Goal: Task Accomplishment & Management: Use online tool/utility

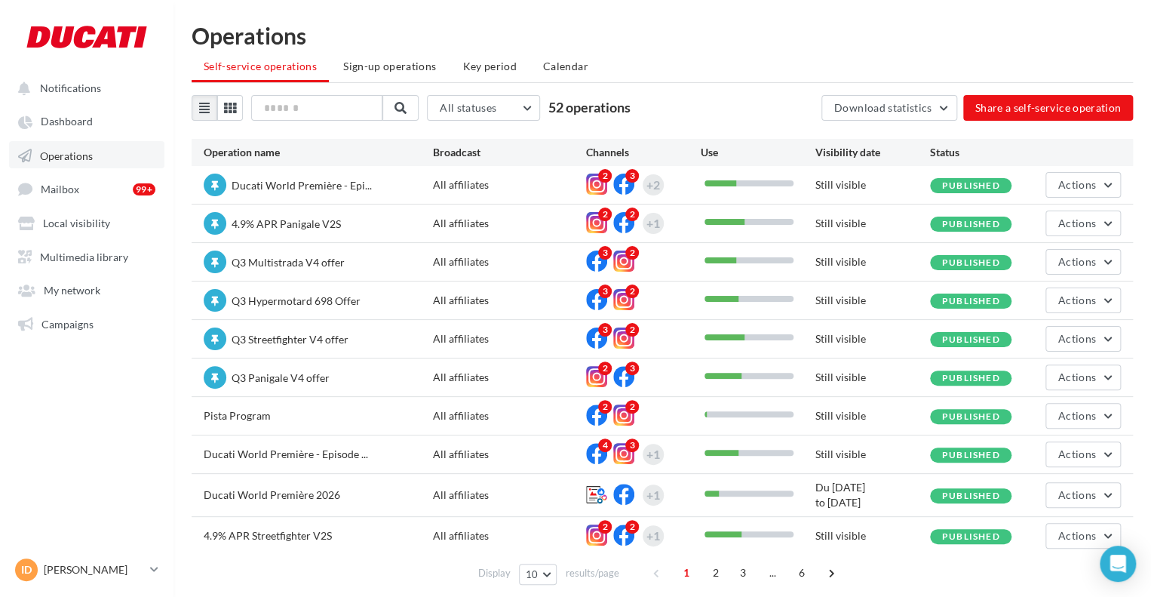
click at [72, 143] on link "Operations" at bounding box center [86, 154] width 155 height 27
click at [232, 108] on icon at bounding box center [230, 108] width 12 height 12
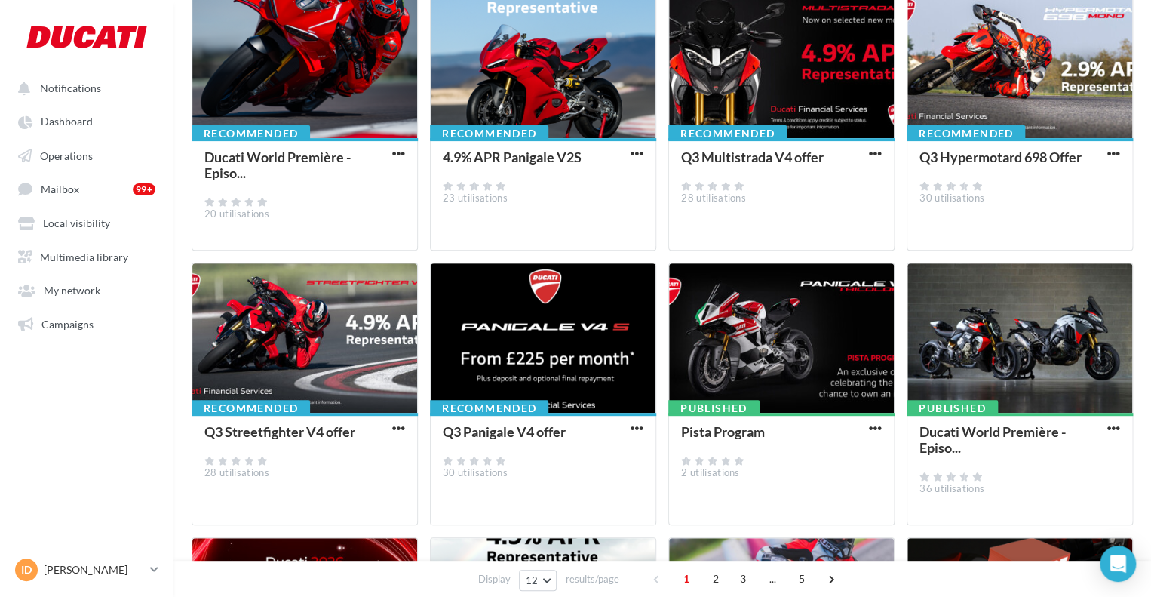
scroll to position [436, 0]
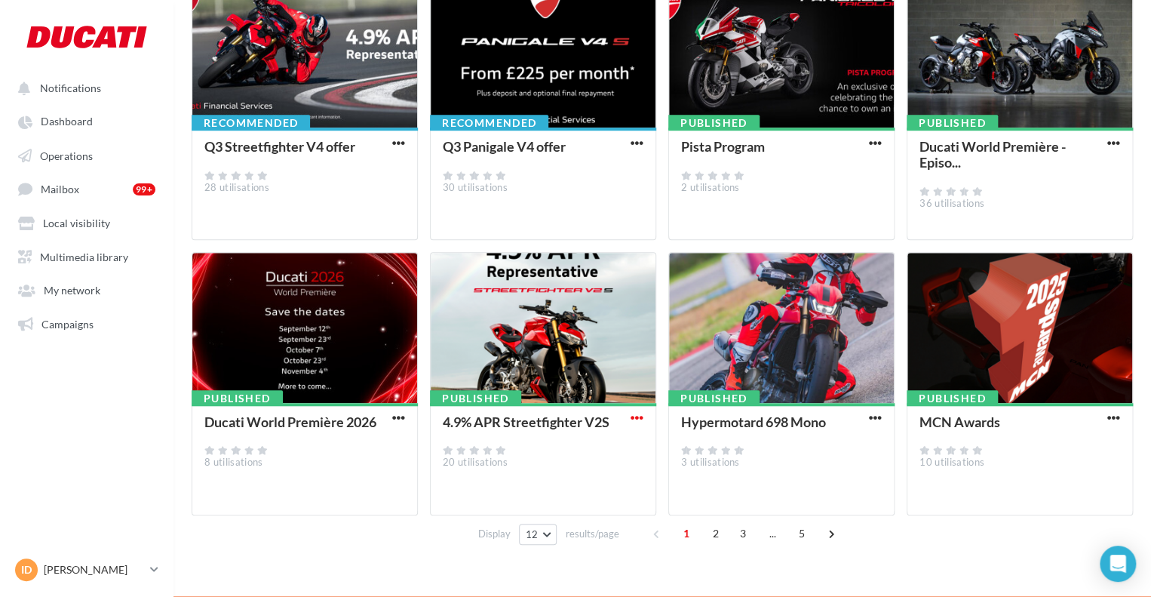
click at [637, 420] on span "button" at bounding box center [637, 417] width 13 height 13
click at [542, 536] on button "Statistics" at bounding box center [571, 526] width 151 height 39
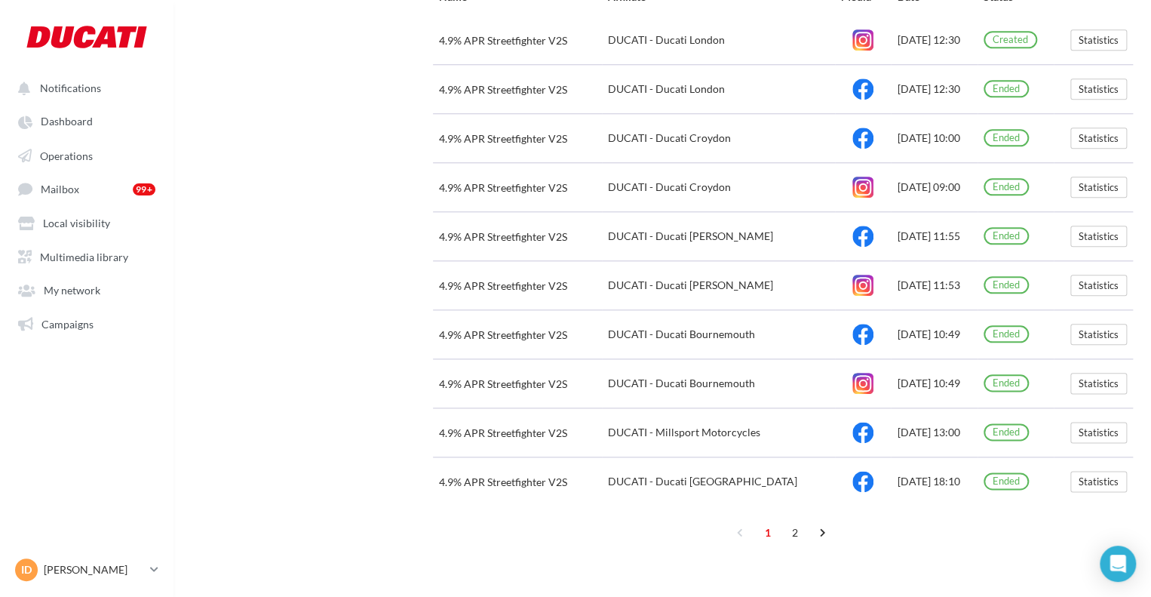
scroll to position [701, 0]
click at [798, 534] on link "2" at bounding box center [795, 532] width 24 height 24
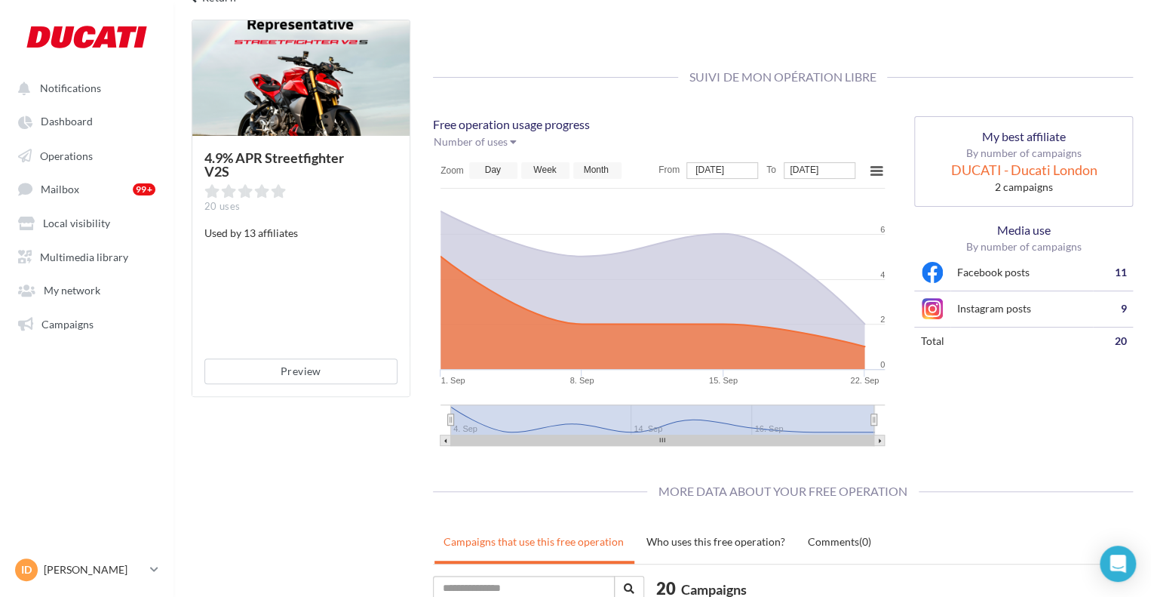
scroll to position [0, 0]
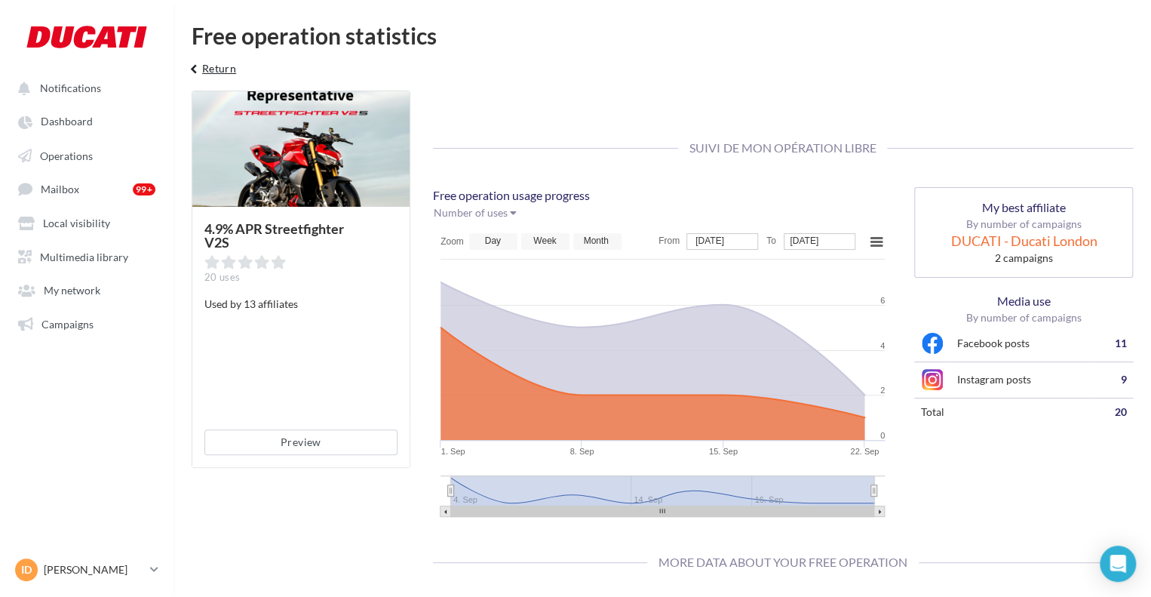
click at [186, 65] on icon "keyboard_arrow_left" at bounding box center [194, 69] width 17 height 15
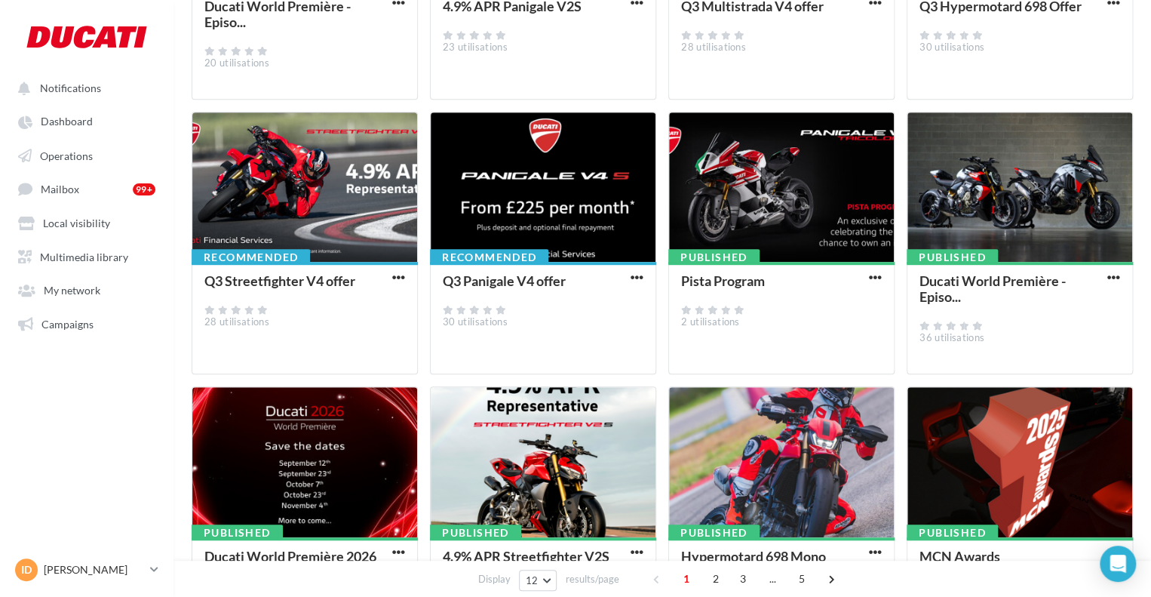
scroll to position [436, 0]
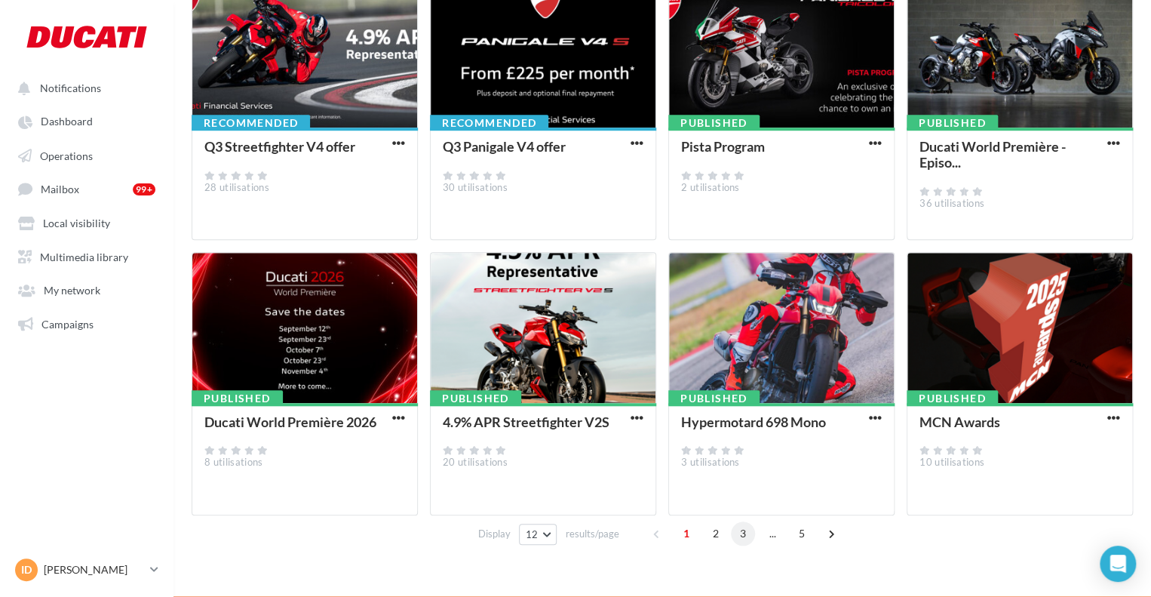
click at [743, 533] on span "3" at bounding box center [743, 533] width 24 height 24
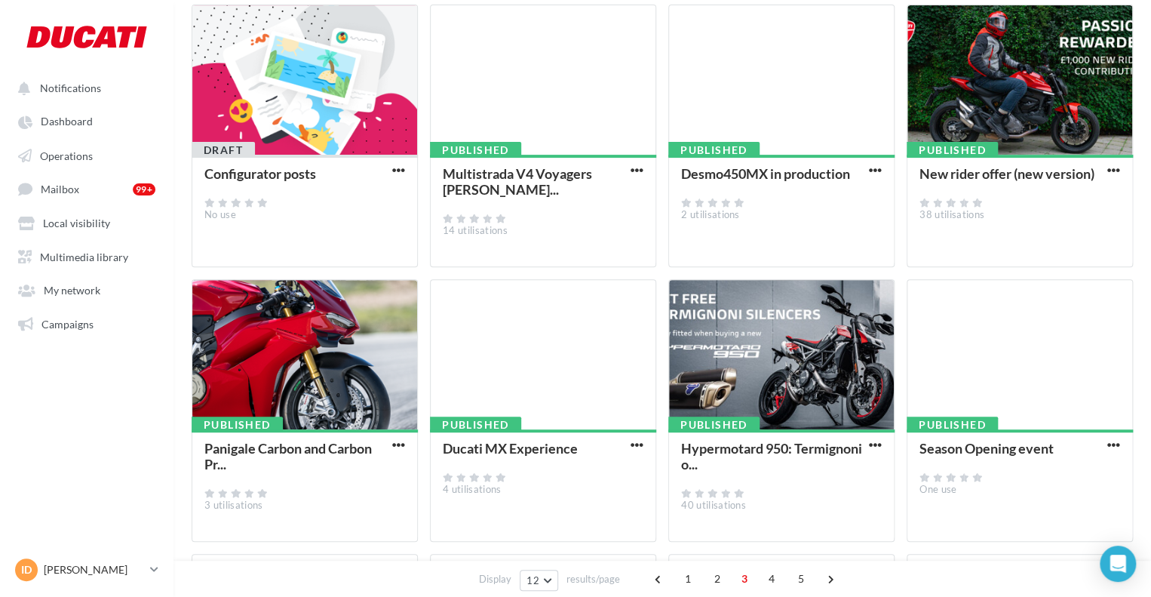
scroll to position [153, 0]
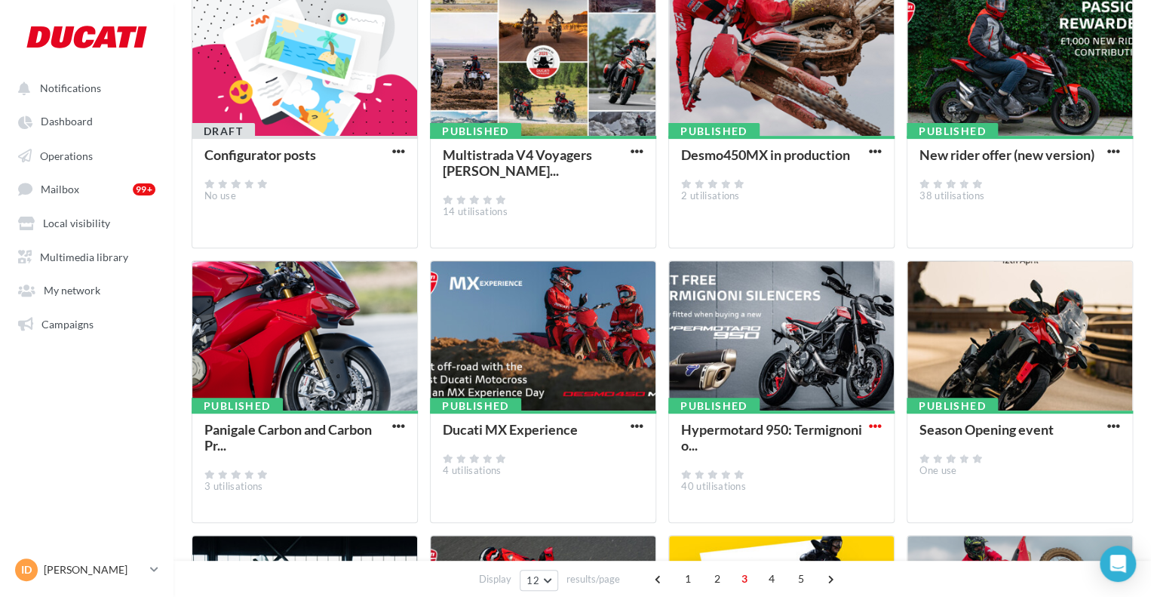
click at [878, 429] on span "button" at bounding box center [875, 425] width 13 height 13
drag, startPoint x: 812, startPoint y: 536, endPoint x: 806, endPoint y: 512, distance: 24.9
click at [812, 536] on button "Statistics" at bounding box center [809, 533] width 151 height 39
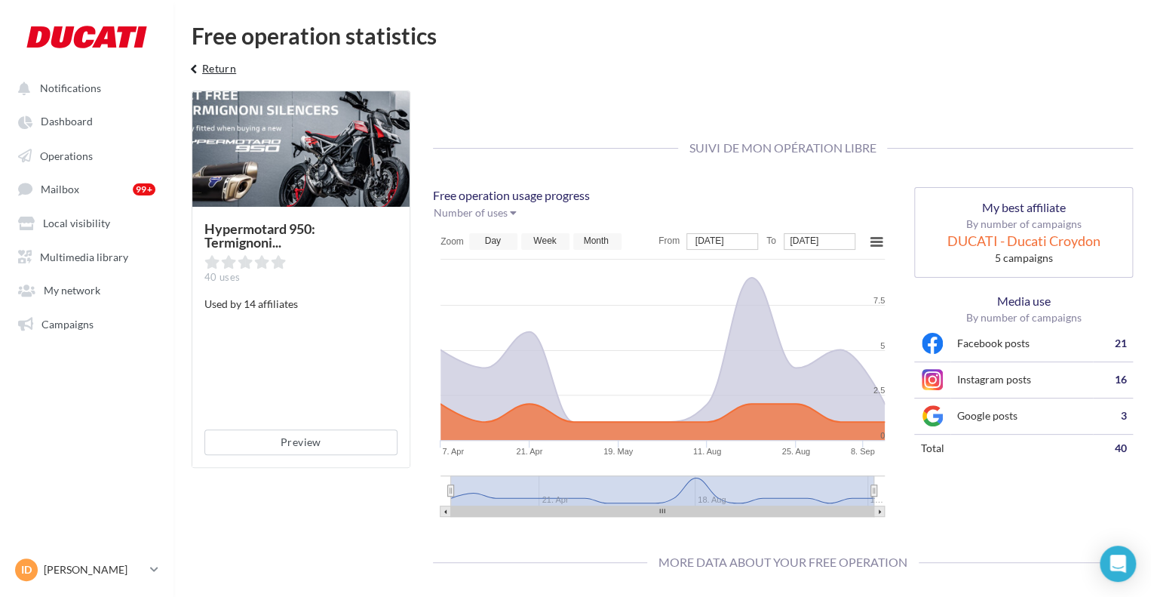
click at [219, 69] on button "keyboard_arrow_left Return" at bounding box center [211, 74] width 63 height 30
